Goal: Information Seeking & Learning: Understand process/instructions

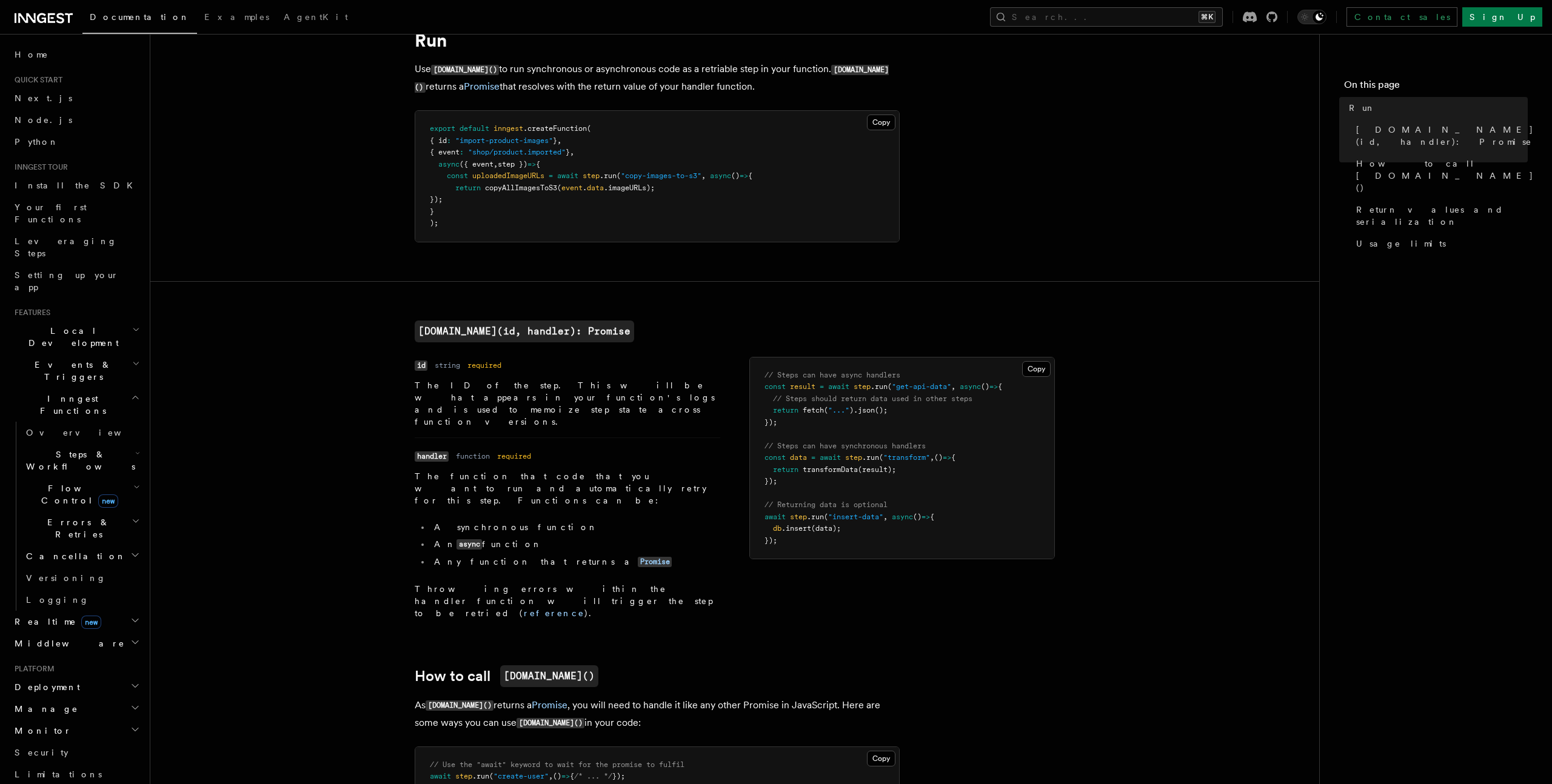
scroll to position [55, 0]
click at [296, 480] on article "References TypeScript SDK Steps Run Use [DOMAIN_NAME]() to run synchronous or a…" at bounding box center [735, 763] width 1130 height 1528
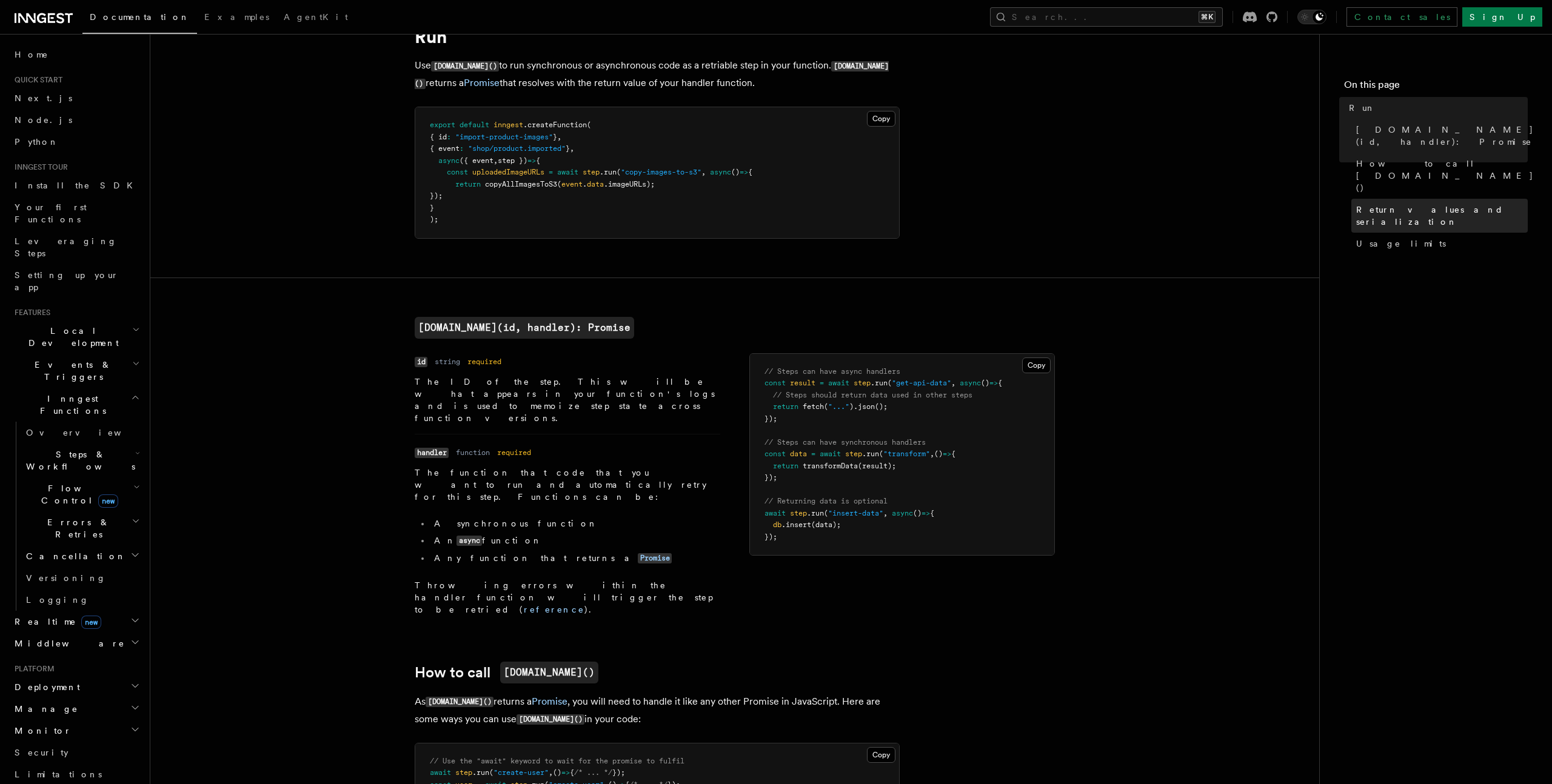
click at [1383, 204] on span "Return values and serialization" at bounding box center [1442, 216] width 172 height 25
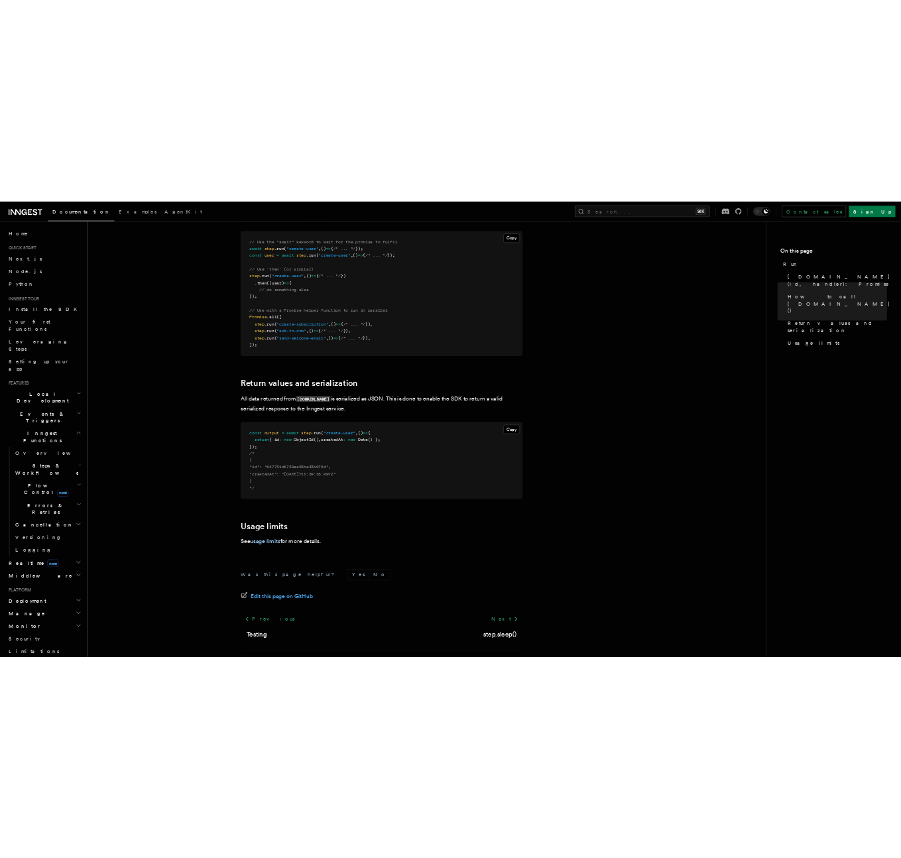
scroll to position [820, 0]
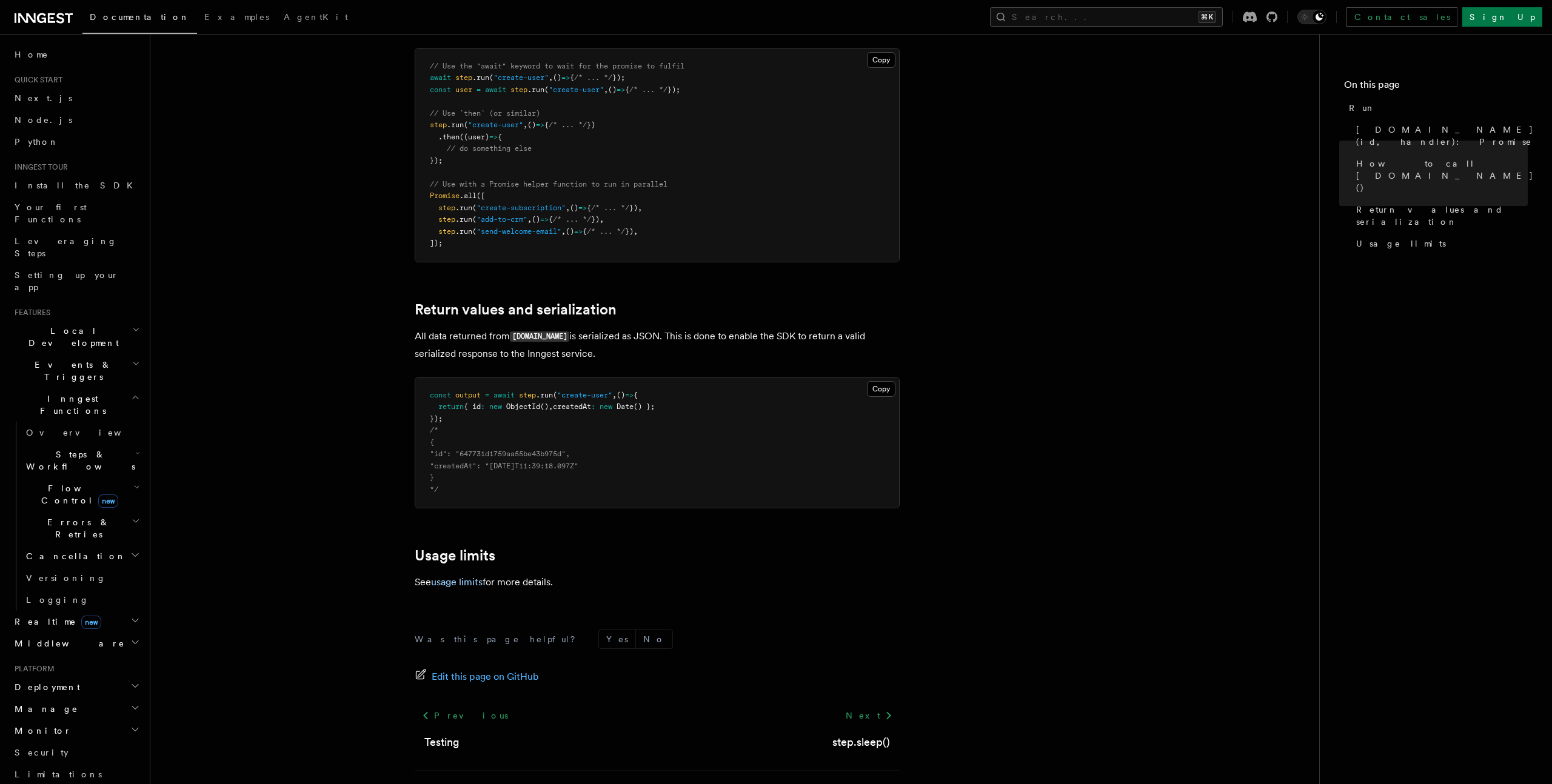
click at [939, 521] on article "References TypeScript SDK Steps Run Use [DOMAIN_NAME]() to run synchronous or a…" at bounding box center [735, 68] width 1130 height 1528
click at [629, 302] on h2 "Return values and serialization" at bounding box center [657, 310] width 485 height 17
click at [400, 305] on icon at bounding box center [396, 311] width 12 height 12
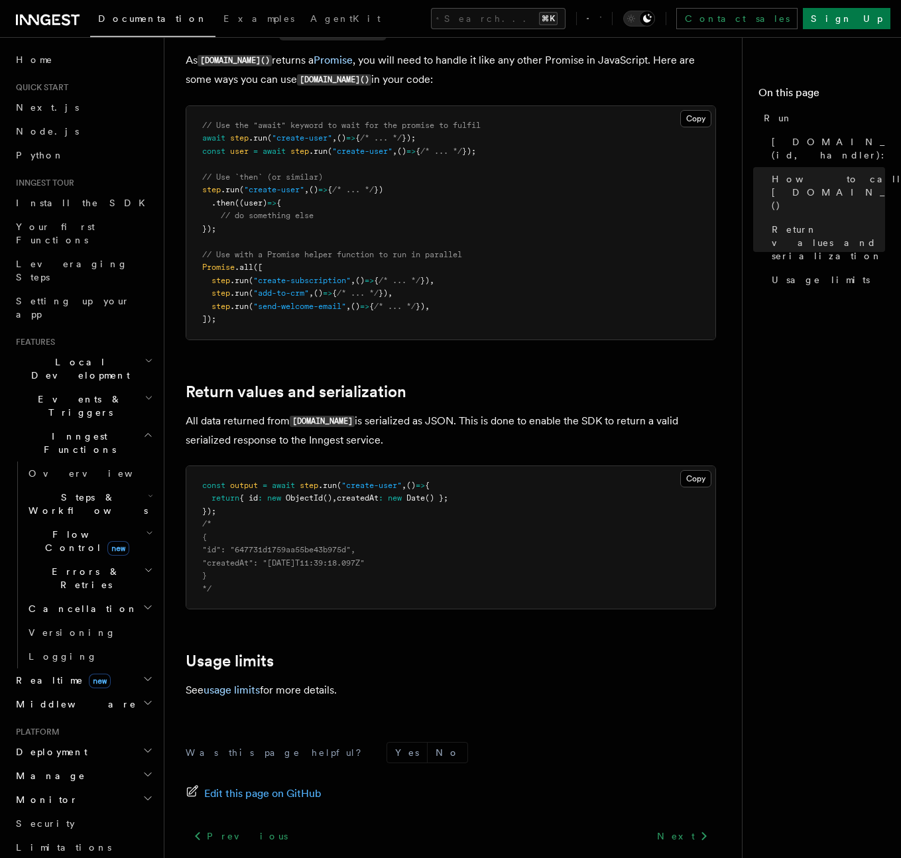
click at [476, 289] on article "References TypeScript SDK Steps Run Use [DOMAIN_NAME]() to run synchronous or a…" at bounding box center [459, 100] width 546 height 1725
click at [415, 412] on p "All data returned from [DOMAIN_NAME] is serialized as JSON. This is done to ena…" at bounding box center [451, 431] width 531 height 38
click at [161, 387] on icon at bounding box center [164, 393] width 13 height 13
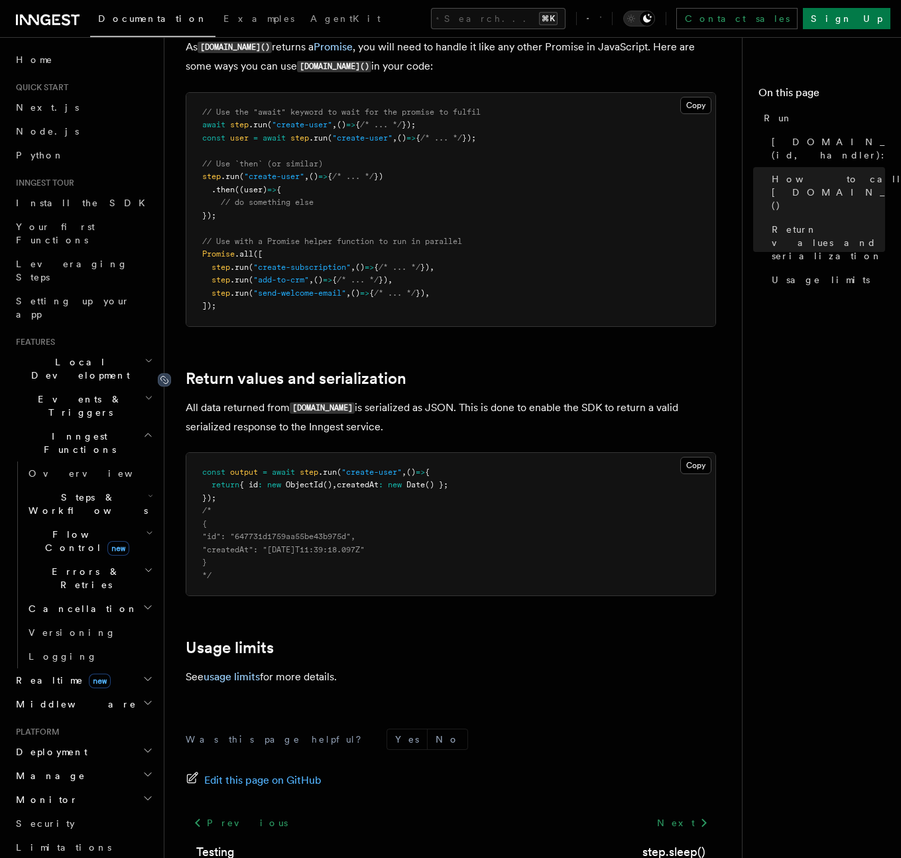
click at [166, 373] on icon at bounding box center [164, 379] width 13 height 13
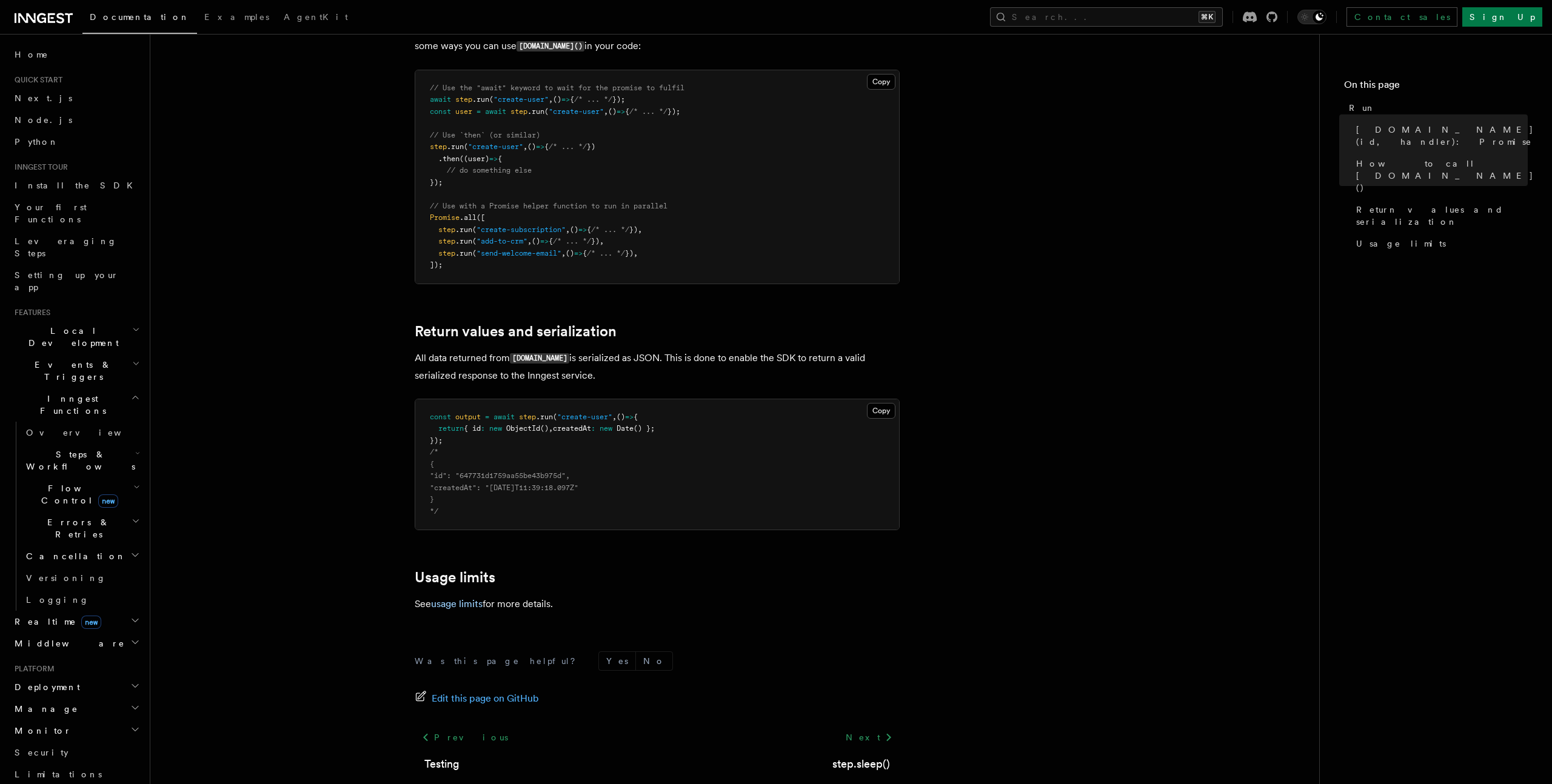
scroll to position [749, 0]
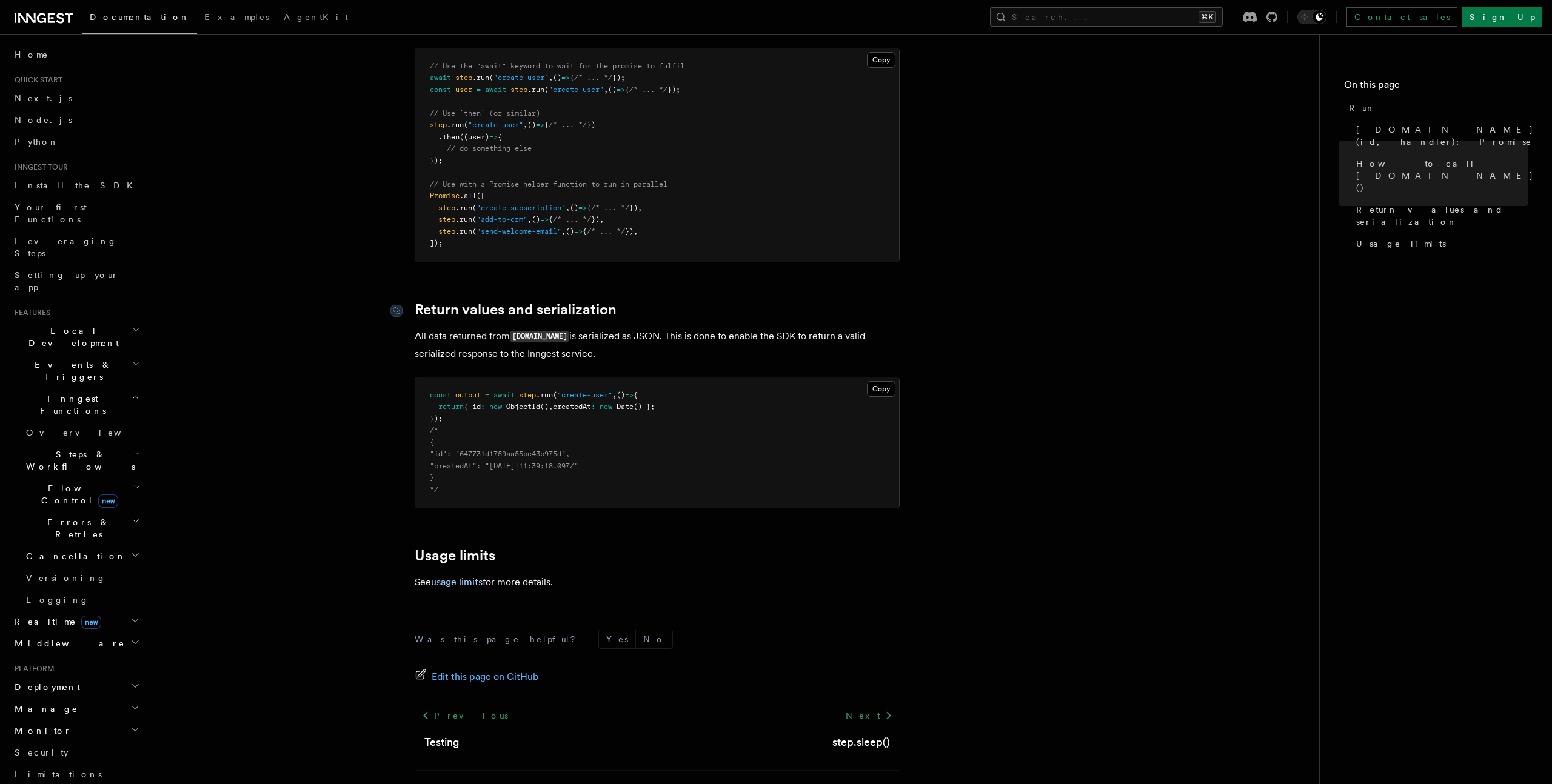
click at [434, 302] on link "Return values and serialization" at bounding box center [516, 310] width 202 height 17
drag, startPoint x: 434, startPoint y: 263, endPoint x: 565, endPoint y: 262, distance: 131.0
click at [565, 302] on link "Return values and serialization" at bounding box center [516, 310] width 202 height 17
drag, startPoint x: 618, startPoint y: 259, endPoint x: 473, endPoint y: 251, distance: 145.2
click at [472, 251] on article "References TypeScript SDK Steps Run Use [DOMAIN_NAME]() to run synchronous or a…" at bounding box center [735, 68] width 1130 height 1528
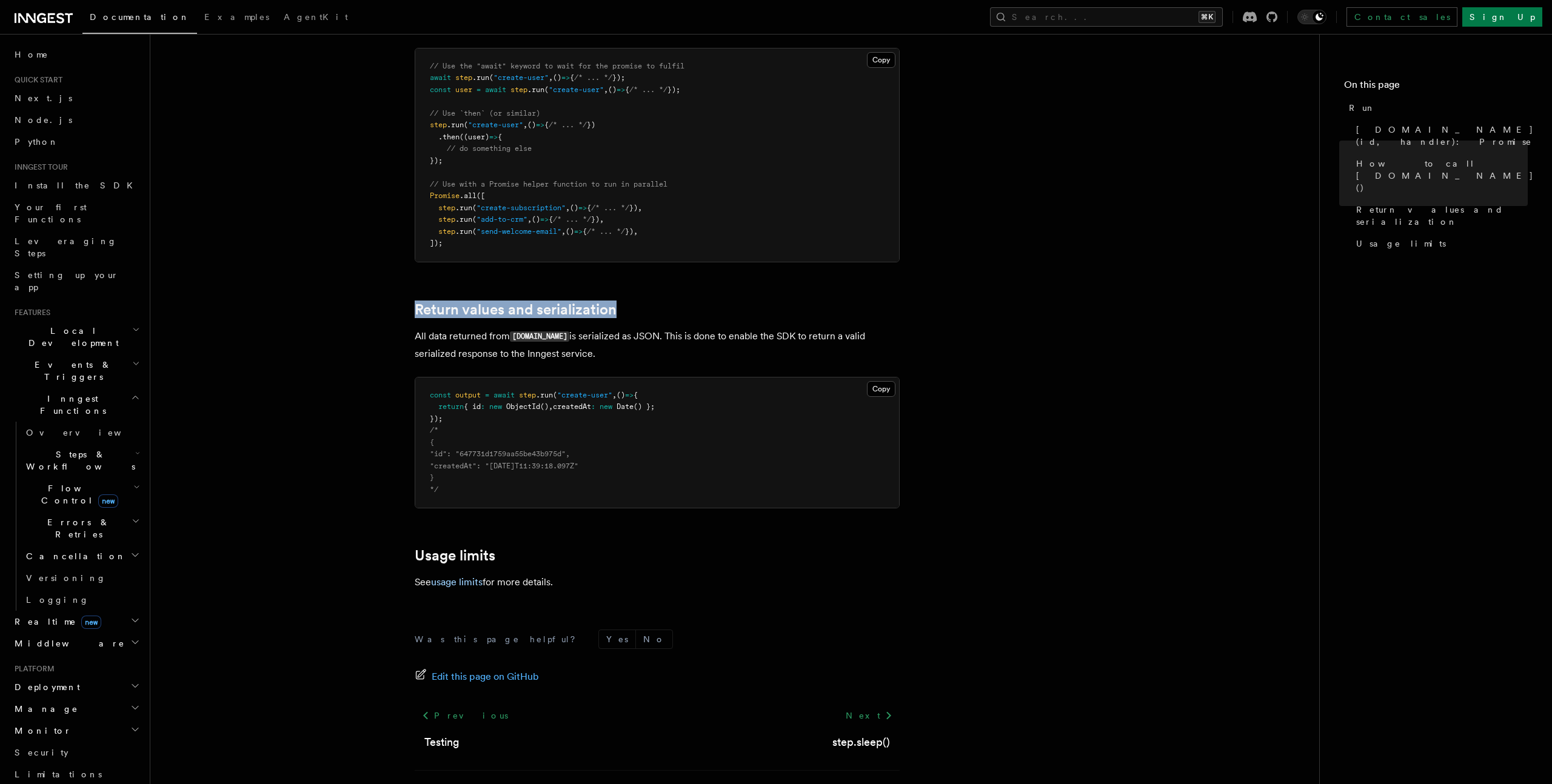
copy link "Return values and serialization"
